Goal: Task Accomplishment & Management: Use online tool/utility

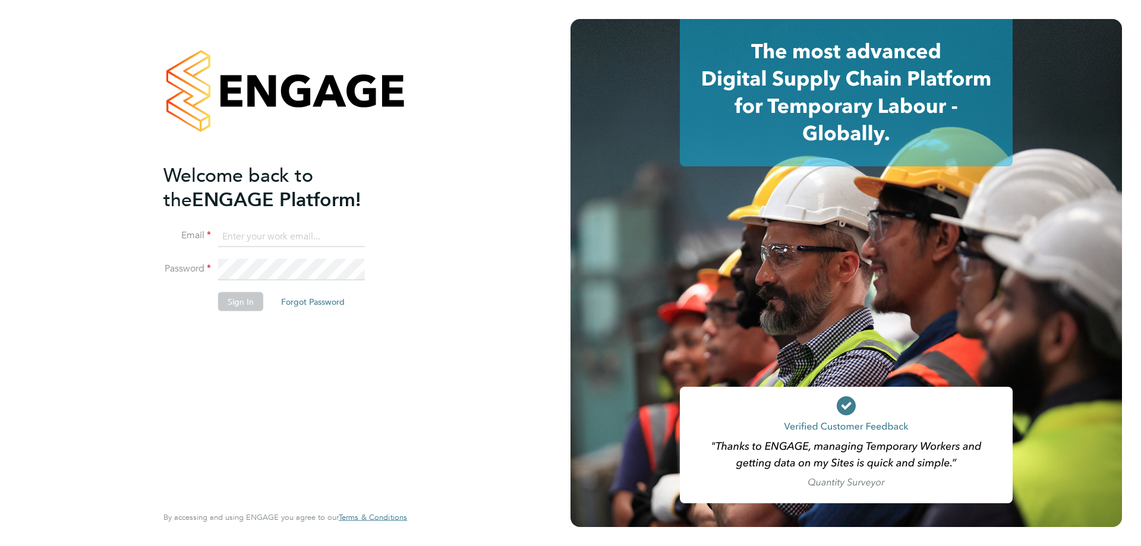
type input "l.moody@ionic.jobs"
click at [235, 298] on button "Sign In" at bounding box center [240, 301] width 45 height 19
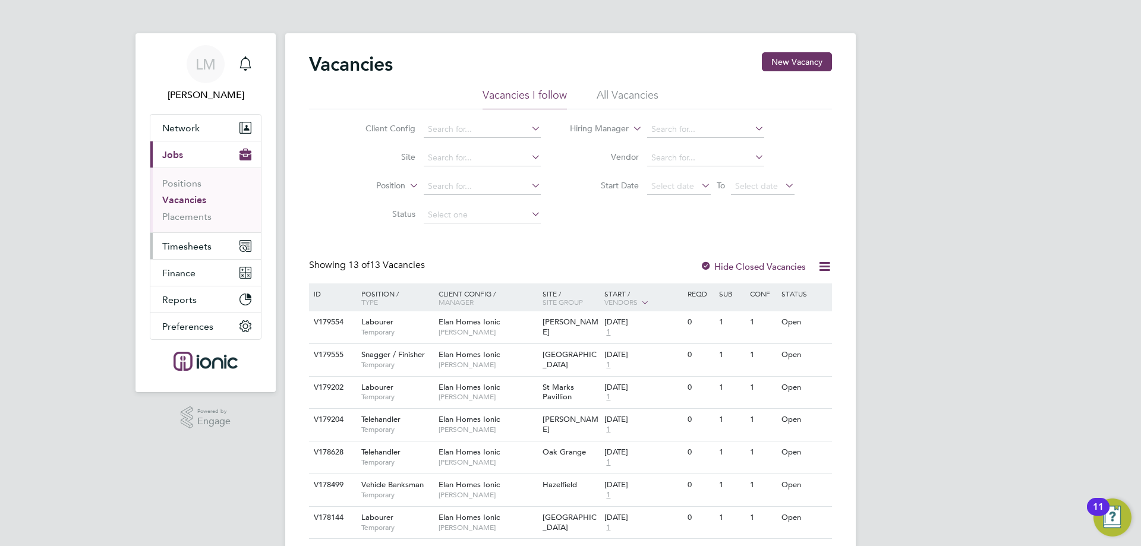
click at [163, 238] on button "Timesheets" at bounding box center [205, 246] width 111 height 26
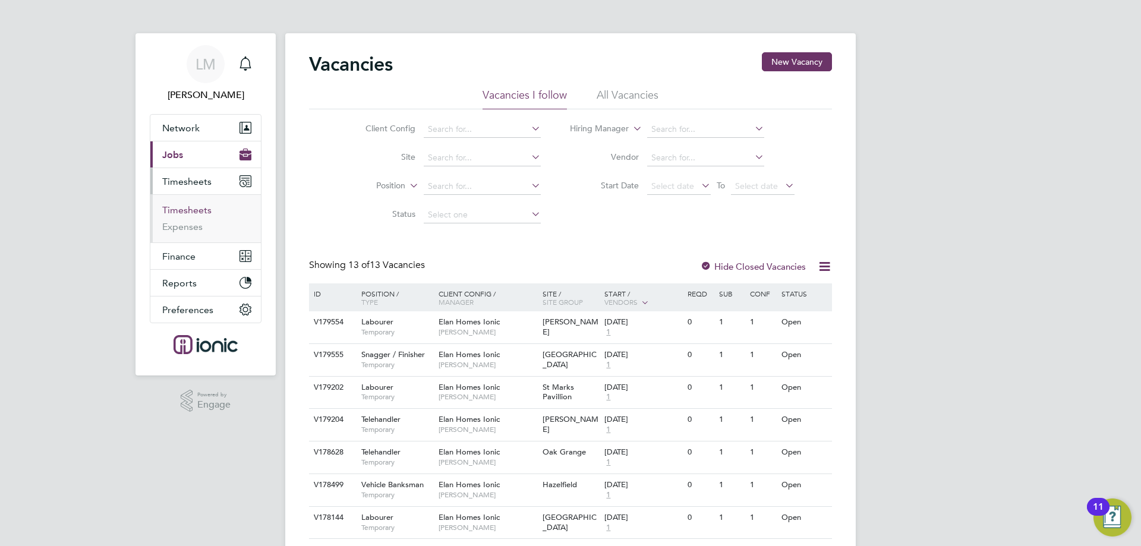
click at [188, 208] on link "Timesheets" at bounding box center [186, 209] width 49 height 11
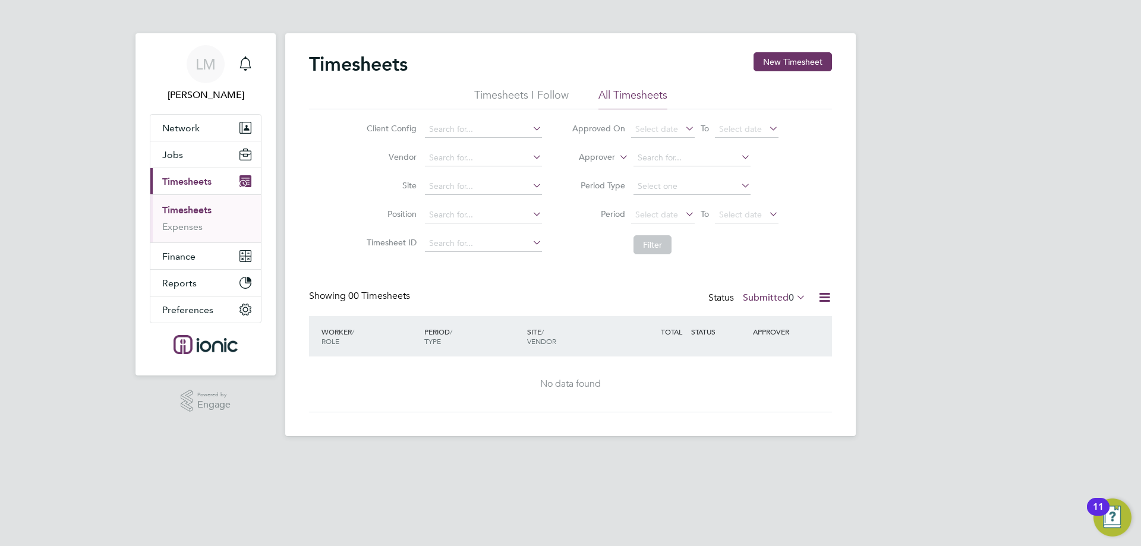
click at [371, 288] on div "Timesheets New Timesheet Timesheets I Follow All Timesheets Client Config Vendo…" at bounding box center [570, 232] width 523 height 360
drag, startPoint x: 371, startPoint y: 288, endPoint x: 378, endPoint y: 315, distance: 27.7
click at [372, 288] on div "Timesheets New Timesheet Timesheets I Follow All Timesheets Client Config Vendo…" at bounding box center [570, 232] width 523 height 360
drag, startPoint x: 388, startPoint y: 280, endPoint x: 360, endPoint y: 323, distance: 51.9
click at [390, 288] on div "Timesheets New Timesheet Timesheets I Follow All Timesheets Client Config Vendo…" at bounding box center [570, 232] width 523 height 360
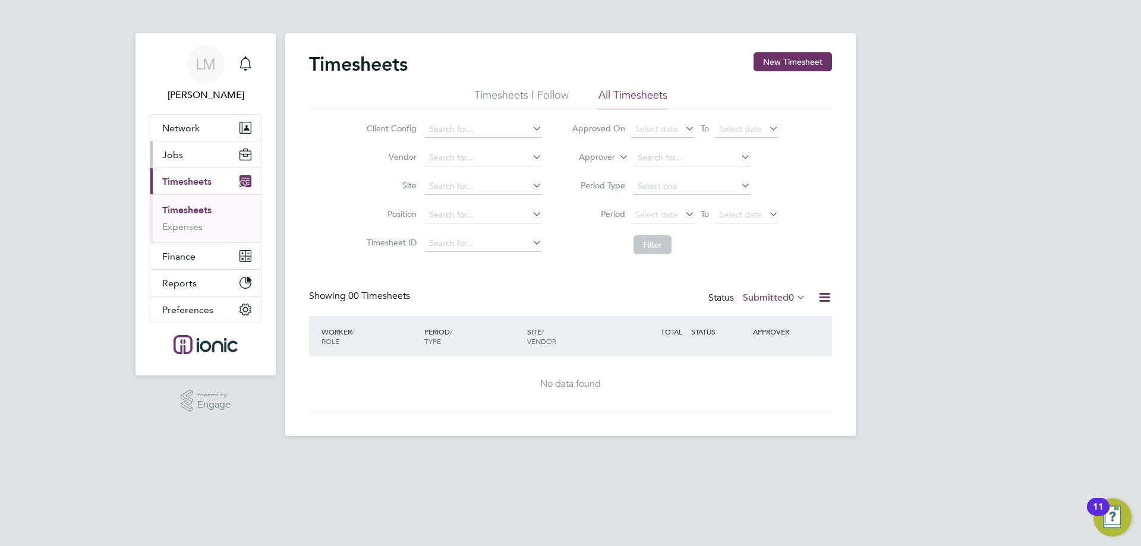
click at [171, 150] on span "Jobs" at bounding box center [172, 154] width 21 height 11
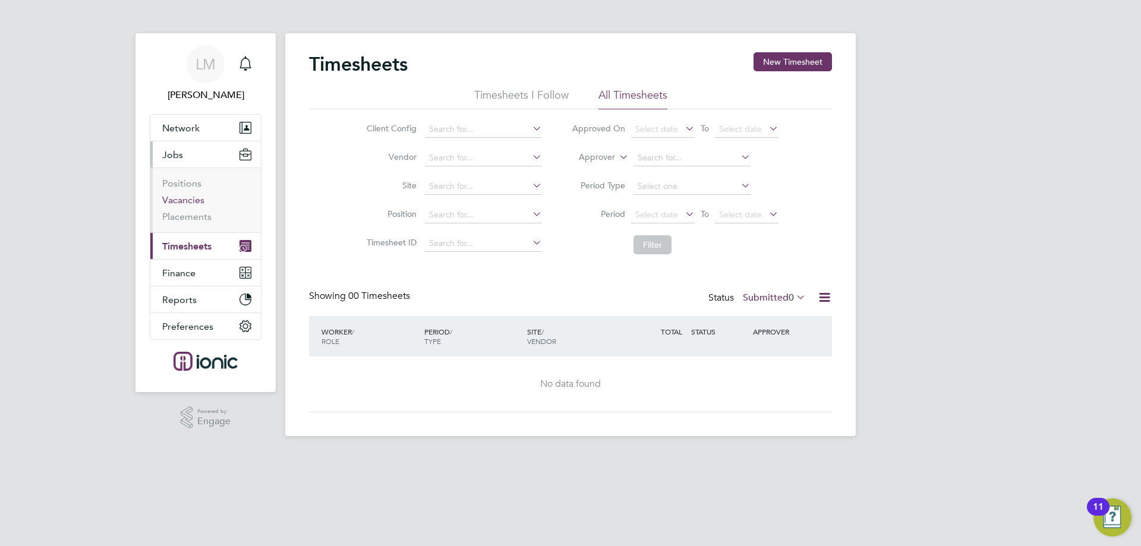
click at [187, 202] on link "Vacancies" at bounding box center [183, 199] width 42 height 11
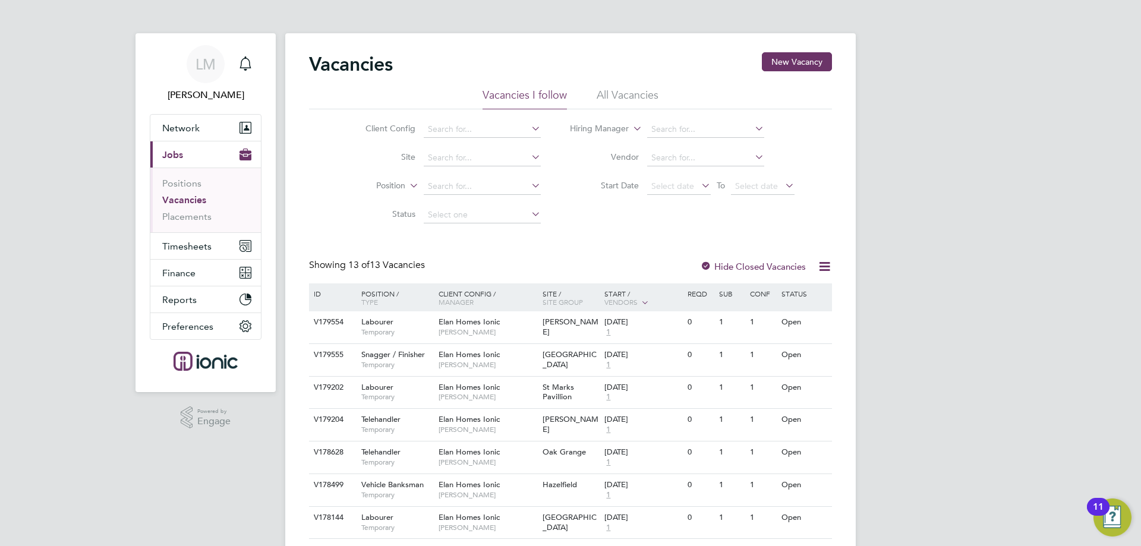
click at [476, 262] on div "Showing 13 of 13 Vacancies Hide Closed Vacancies" at bounding box center [570, 271] width 523 height 24
